Goal: Information Seeking & Learning: Learn about a topic

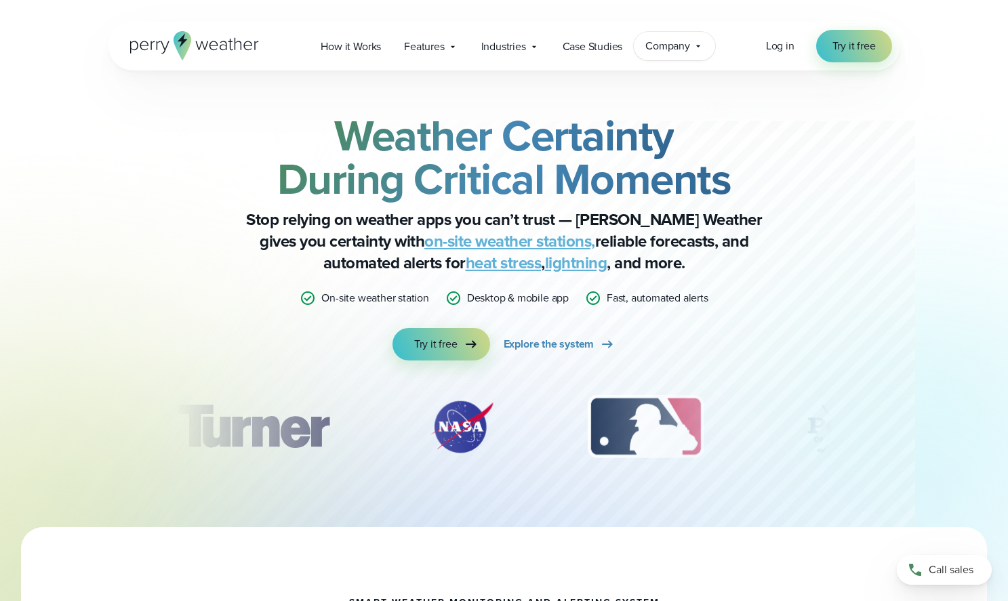
click at [651, 51] on span "Company" at bounding box center [667, 46] width 45 height 16
